Goal: Task Accomplishment & Management: Use online tool/utility

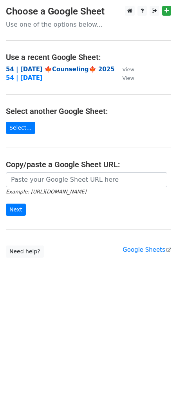
click at [33, 67] on strong "54 | SEP 25 🍁Counseling🍁 2025" at bounding box center [60, 69] width 109 height 7
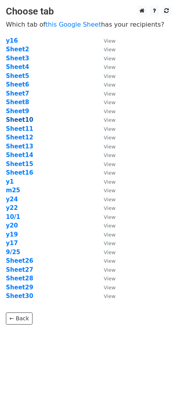
click at [22, 121] on strong "Sheet10" at bounding box center [19, 119] width 27 height 7
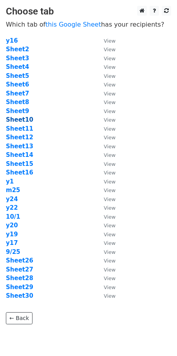
click at [20, 121] on strong "Sheet10" at bounding box center [19, 119] width 27 height 7
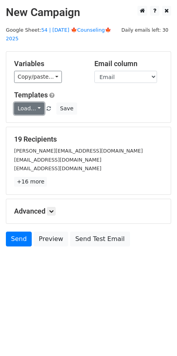
click at [27, 103] on link "Load..." at bounding box center [29, 109] width 30 height 12
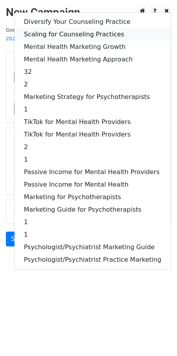
click at [64, 28] on link "Scaling for Counseling Practices" at bounding box center [92, 34] width 156 height 13
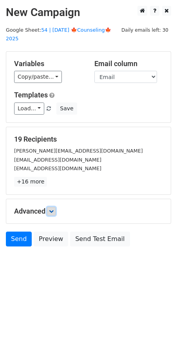
click at [52, 209] on icon at bounding box center [51, 211] width 5 height 5
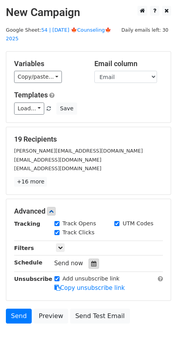
click at [93, 259] on div at bounding box center [93, 264] width 11 height 10
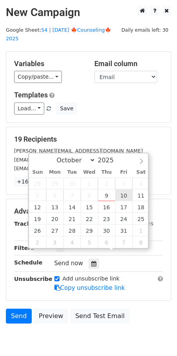
type input "2025-10-10 12:00"
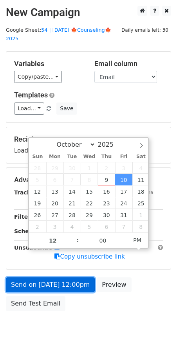
click at [68, 278] on link "Send on Oct 10 at 12:00pm" at bounding box center [50, 284] width 89 height 15
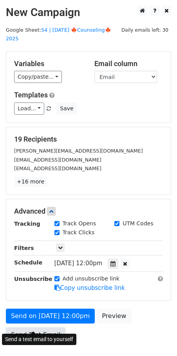
click at [37, 327] on link "Send Test Email" at bounding box center [35, 334] width 59 height 15
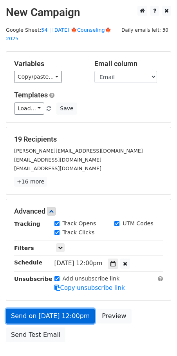
click at [47, 309] on link "Send on Oct 10 at 12:00pm" at bounding box center [50, 316] width 89 height 15
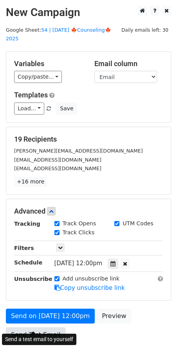
click at [40, 327] on link "Send Test Email" at bounding box center [35, 334] width 59 height 15
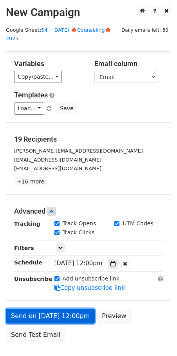
click at [55, 309] on link "Send on Oct 10 at 12:00pm" at bounding box center [50, 316] width 89 height 15
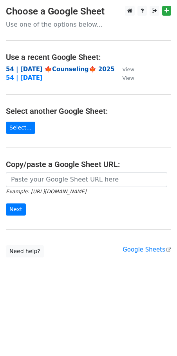
click at [49, 70] on strong "54 | [DATE] 🍁Counseling🍁 2025" at bounding box center [60, 69] width 109 height 7
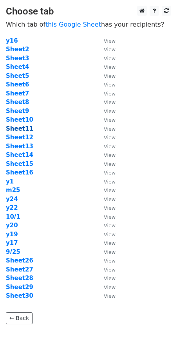
click at [21, 130] on strong "Sheet11" at bounding box center [19, 128] width 27 height 7
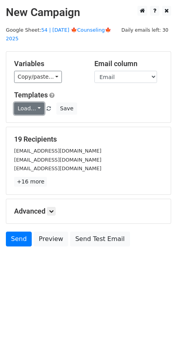
click at [27, 103] on link "Load..." at bounding box center [29, 109] width 30 height 12
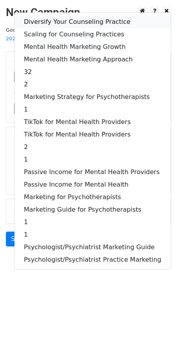
click at [58, 16] on link "Diversify Your Counseling Practice" at bounding box center [92, 22] width 156 height 13
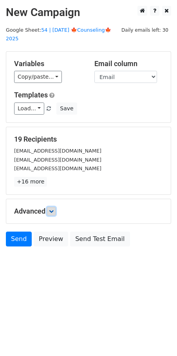
click at [53, 209] on icon at bounding box center [51, 211] width 5 height 5
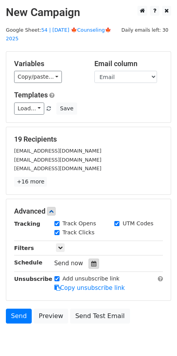
click at [94, 259] on div at bounding box center [93, 264] width 11 height 10
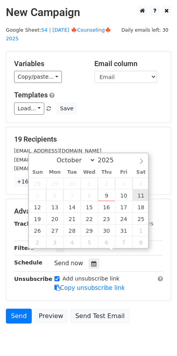
type input "2025-10-11 12:00"
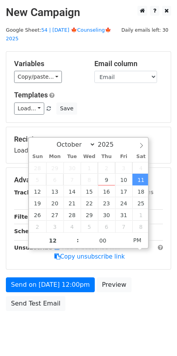
click at [60, 282] on div "Send on Oct 11 at 12:00pm Preview Send Test Email" at bounding box center [88, 296] width 177 height 38
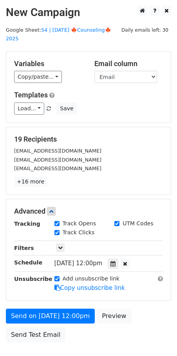
click at [35, 282] on div "Advanced Tracking Track Opens UTM Codes Track Clicks Filters Only include sprea…" at bounding box center [88, 249] width 164 height 101
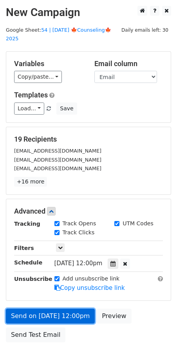
click at [32, 309] on link "Send on Oct 11 at 12:00pm" at bounding box center [50, 316] width 89 height 15
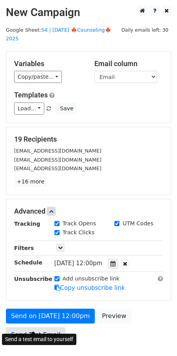
click at [43, 327] on link "Send Test Email" at bounding box center [35, 334] width 59 height 15
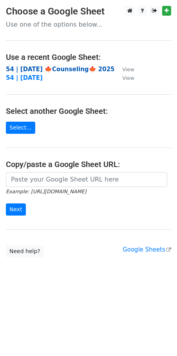
click at [47, 68] on strong "54 | [DATE] 🍁Counseling🍁 2025" at bounding box center [60, 69] width 109 height 7
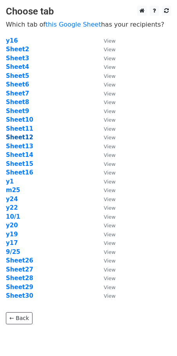
click at [21, 135] on strong "Sheet12" at bounding box center [19, 137] width 27 height 7
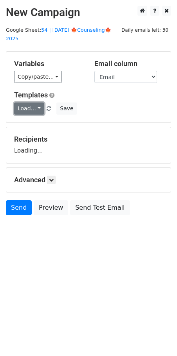
click at [36, 103] on link "Load..." at bounding box center [29, 109] width 30 height 12
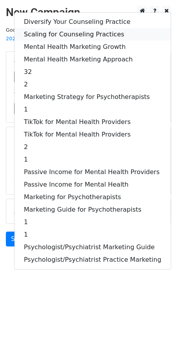
click at [52, 28] on link "Scaling for Counseling Practices" at bounding box center [92, 34] width 156 height 13
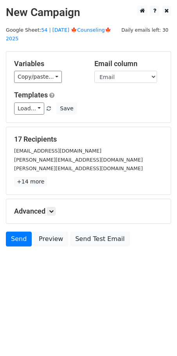
click at [59, 206] on div "Advanced Tracking Track Opens UTM Codes Track Clicks Filters Only include sprea…" at bounding box center [88, 211] width 164 height 24
click at [53, 209] on icon at bounding box center [51, 211] width 5 height 5
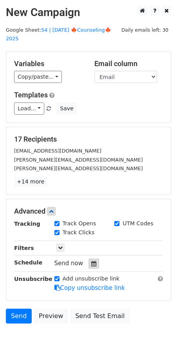
click at [92, 261] on icon at bounding box center [93, 263] width 5 height 5
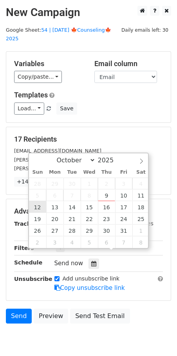
type input "2025-10-12 12:00"
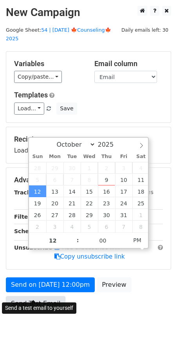
click at [47, 296] on link "Send Test Email" at bounding box center [35, 303] width 59 height 15
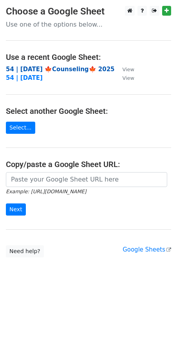
click at [50, 69] on strong "54 | [DATE] 🍁Counseling🍁 2025" at bounding box center [60, 69] width 109 height 7
